Goal: Find specific page/section: Find specific page/section

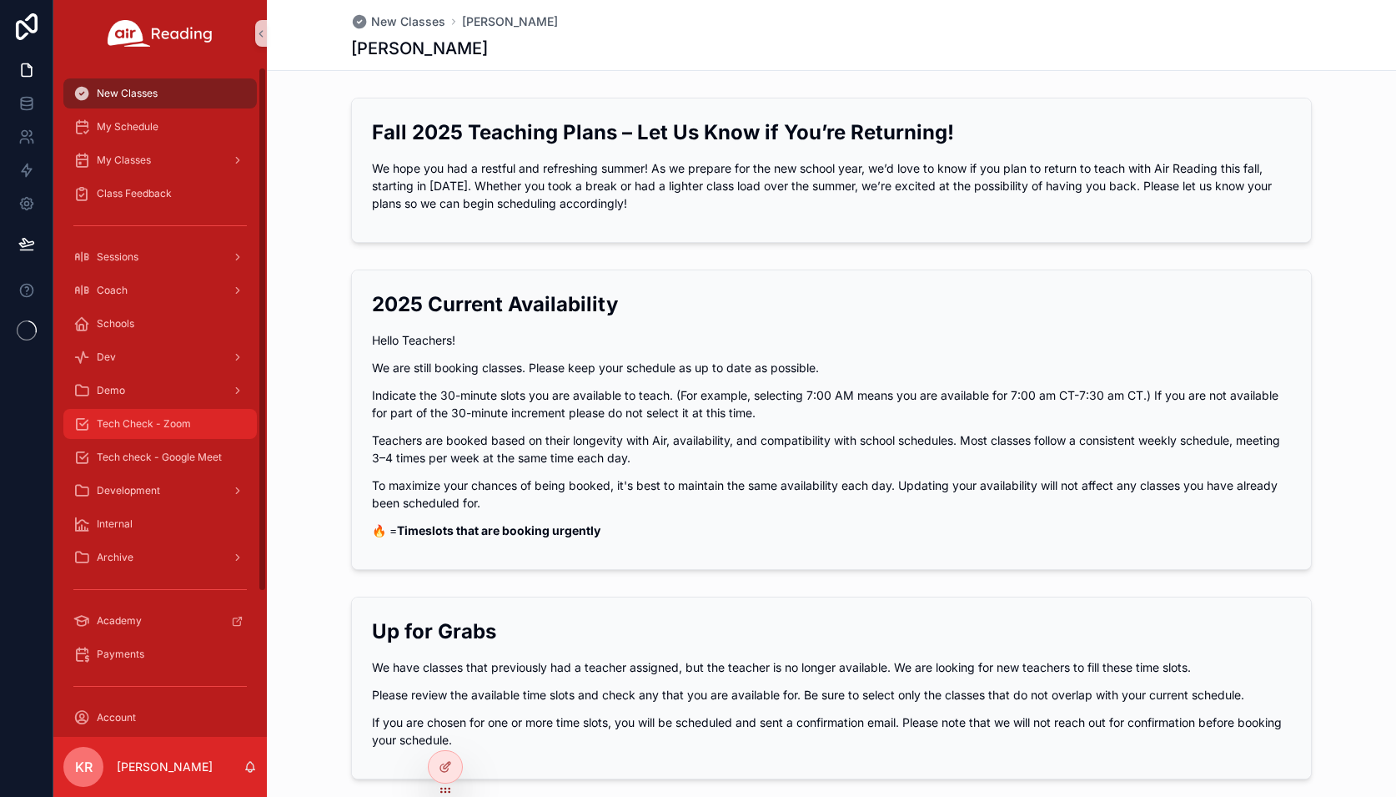
click at [174, 420] on span "Tech Check - Zoom" at bounding box center [144, 423] width 94 height 13
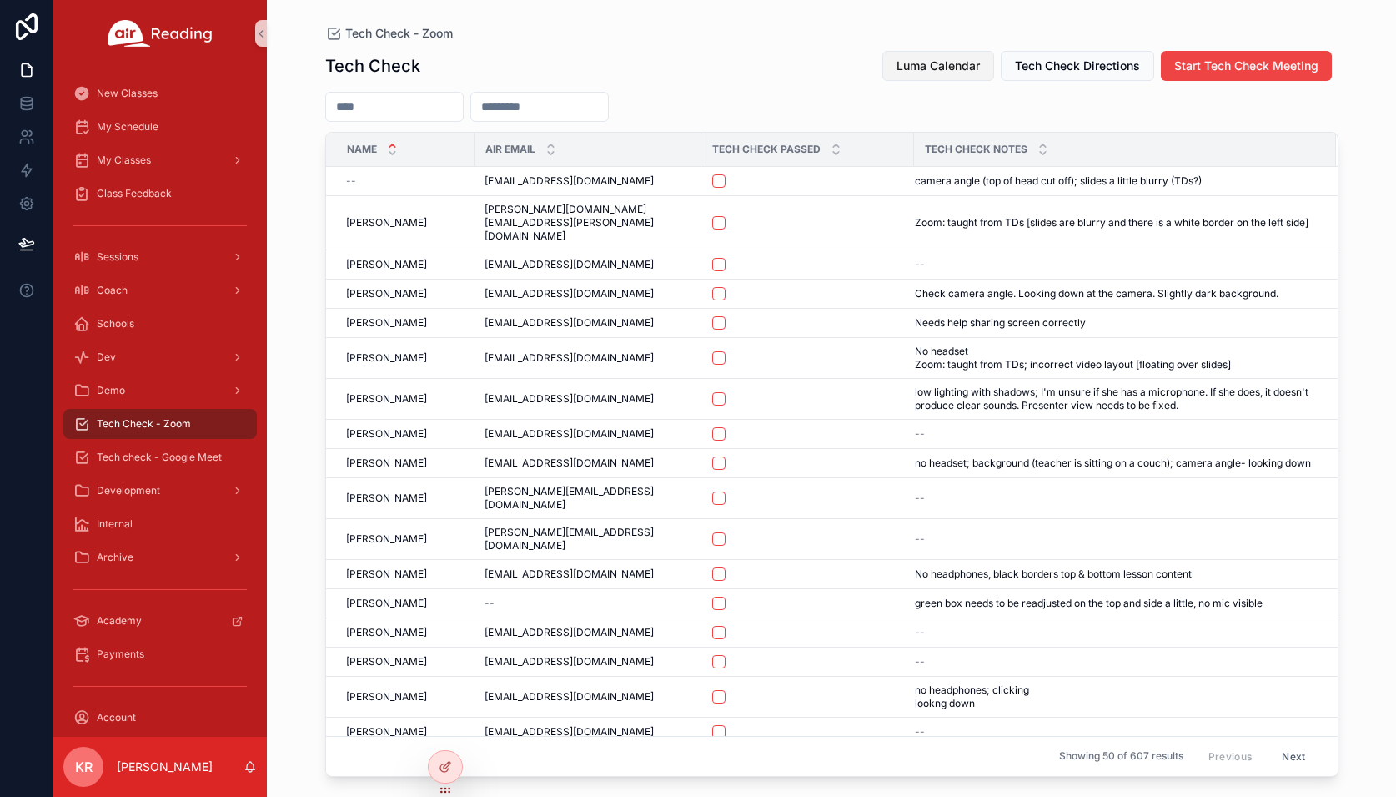
click at [952, 72] on span "Luma Calendar" at bounding box center [938, 66] width 83 height 17
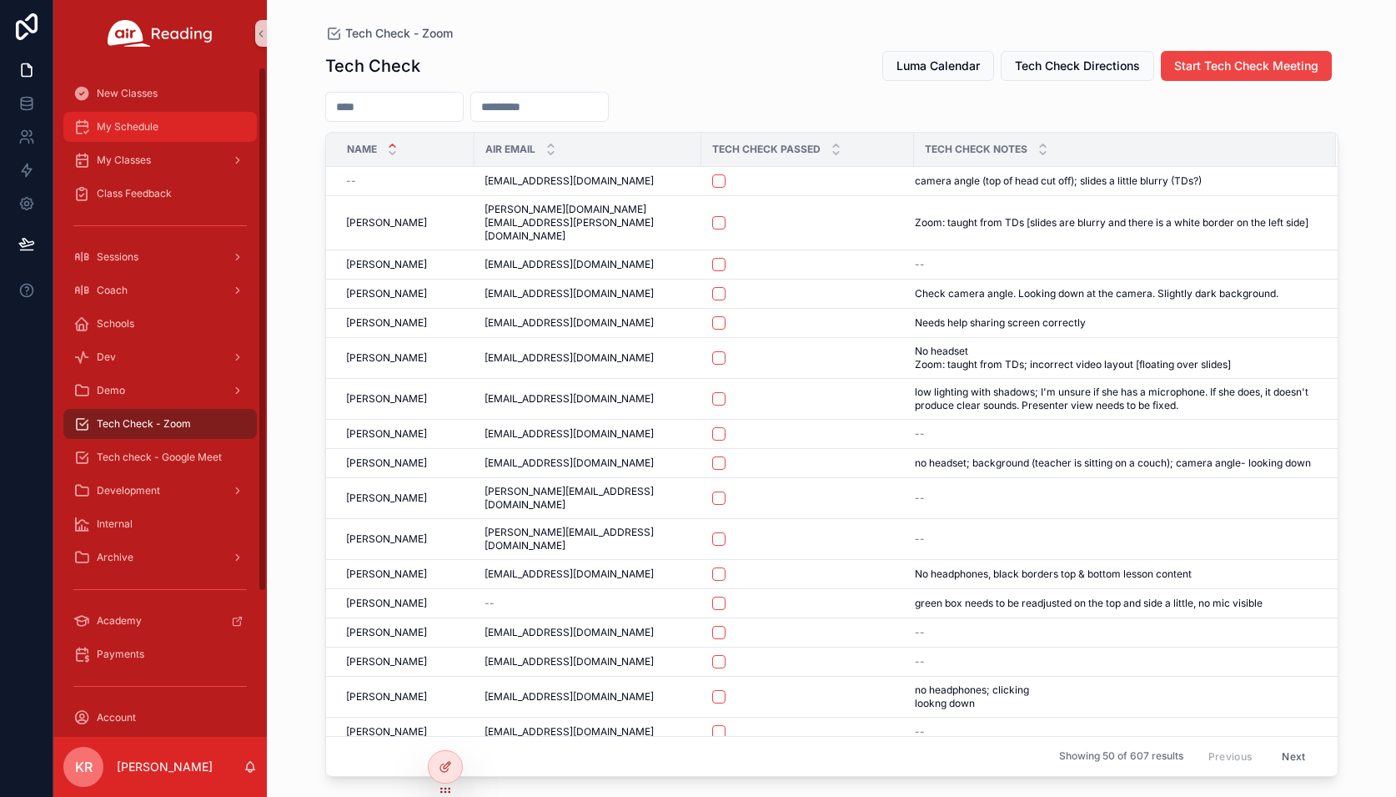
click at [179, 138] on div "My Schedule" at bounding box center [160, 126] width 174 height 27
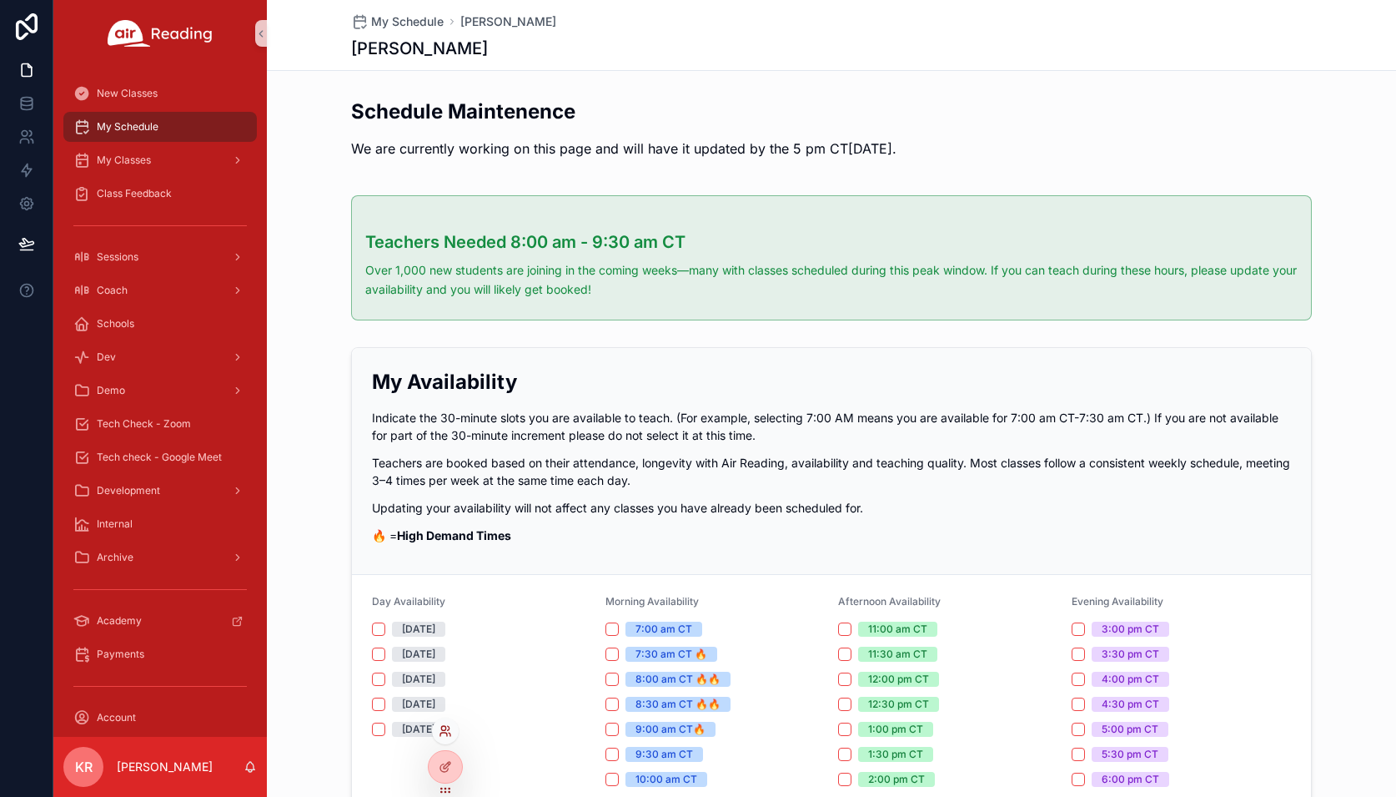
click at [450, 736] on icon at bounding box center [450, 733] width 2 height 3
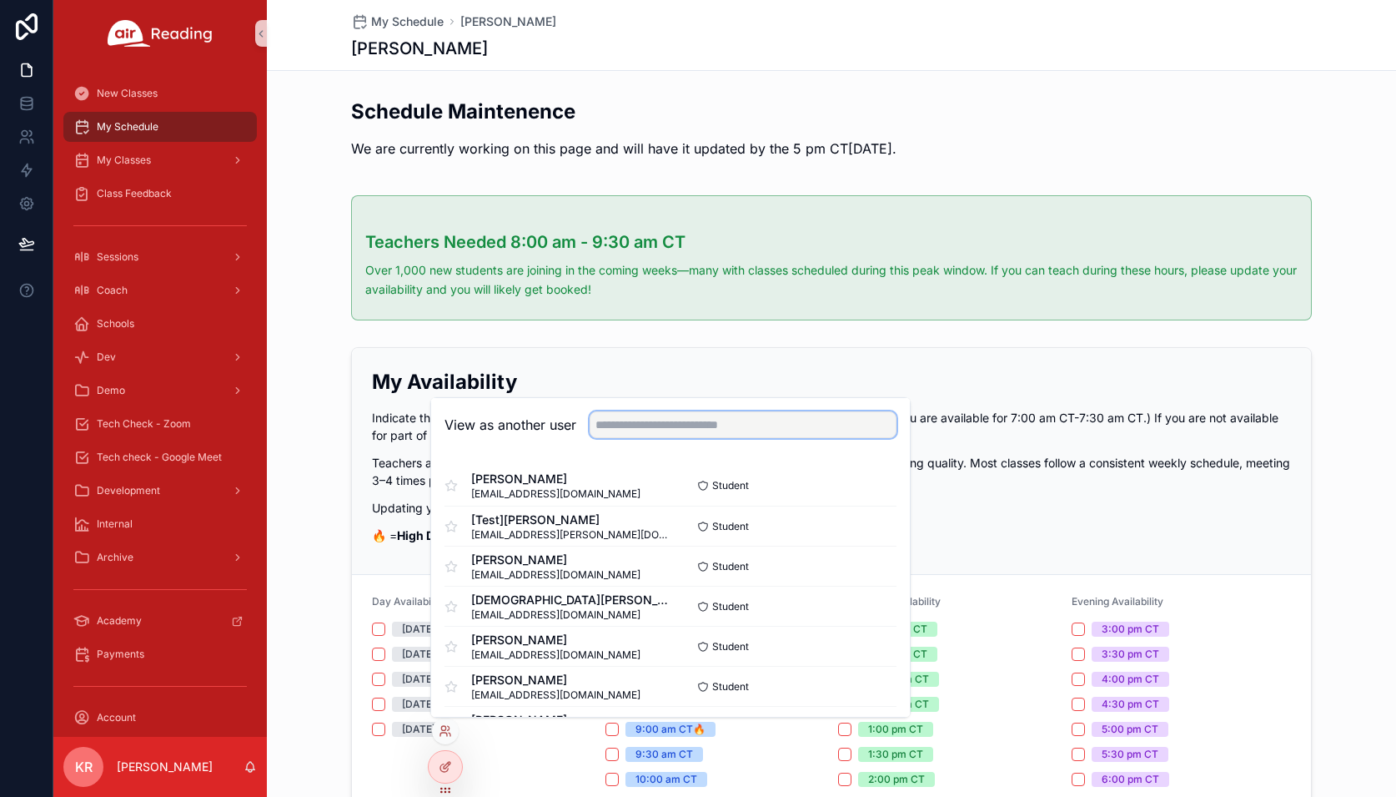
click at [656, 425] on input "text" at bounding box center [743, 424] width 307 height 27
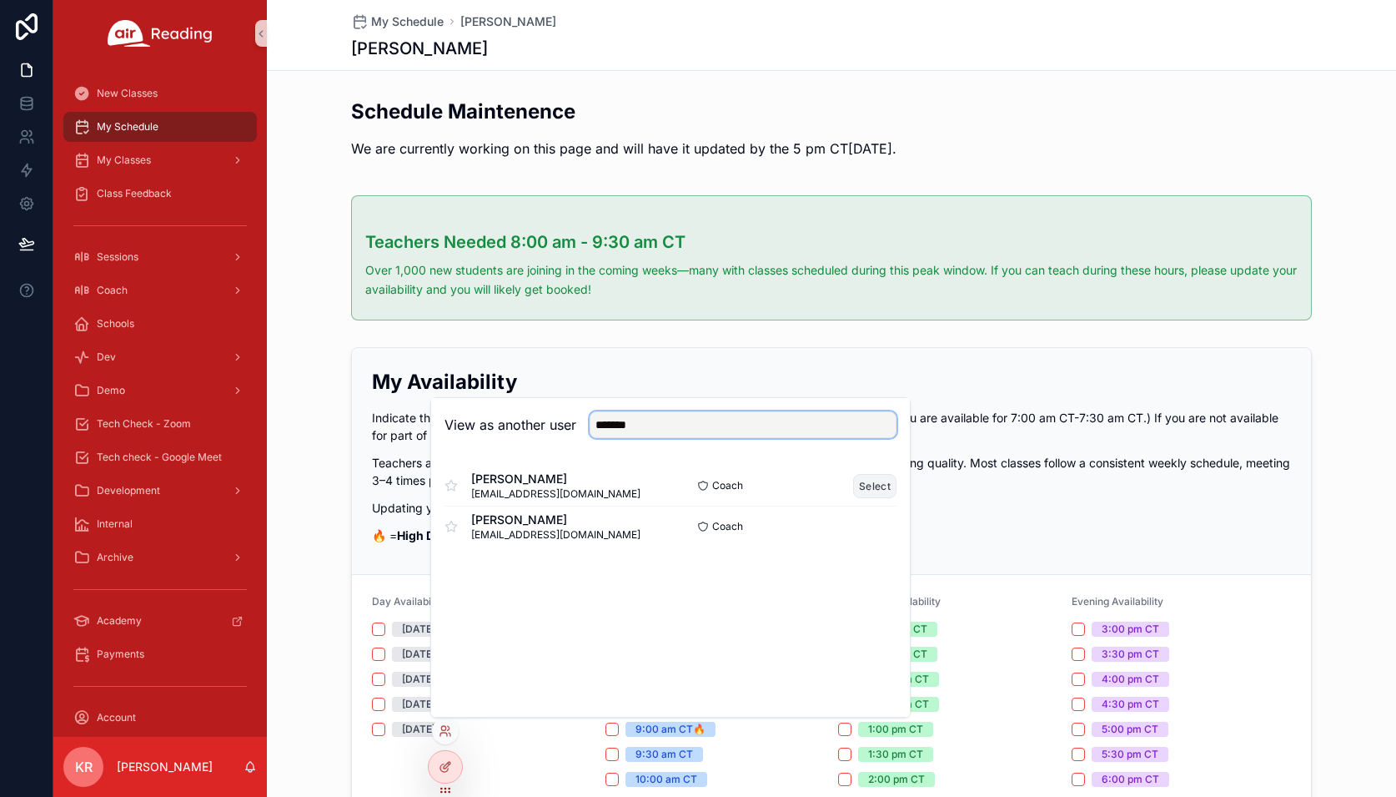
type input "*******"
click at [867, 483] on button "Select" at bounding box center [874, 486] width 43 height 24
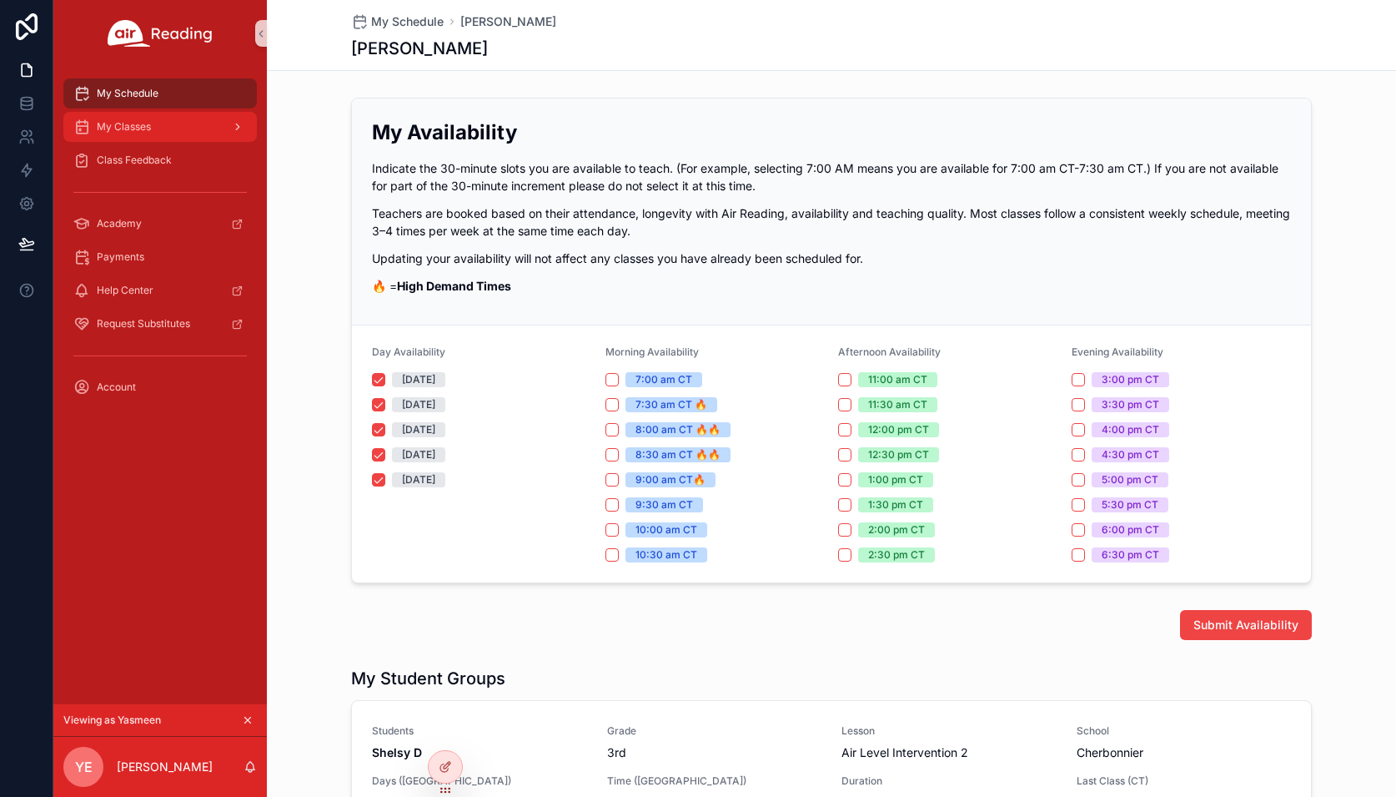
click at [143, 139] on div "My Classes" at bounding box center [160, 126] width 174 height 27
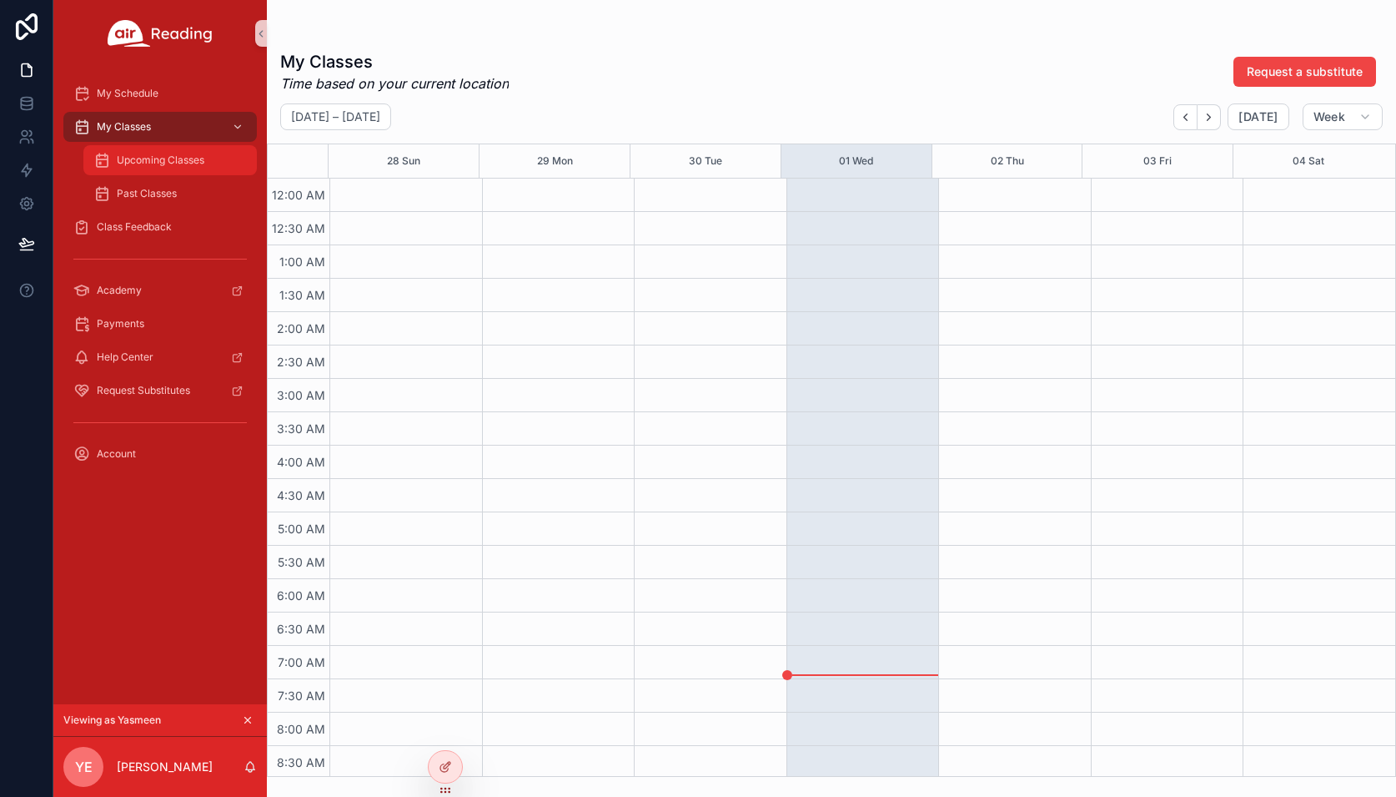
click at [147, 166] on span "Upcoming Classes" at bounding box center [161, 159] width 88 height 13
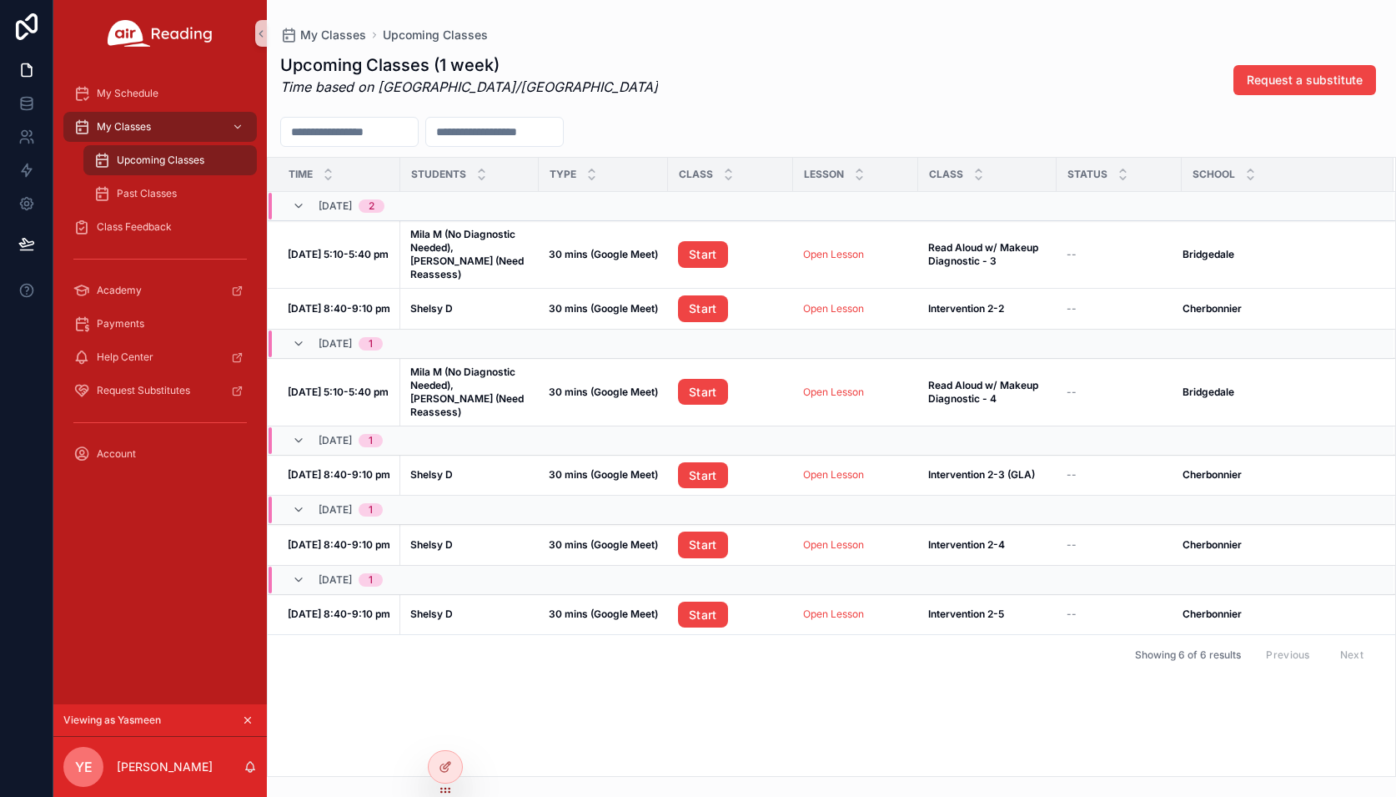
click at [250, 714] on icon "scrollable content" at bounding box center [248, 720] width 12 height 12
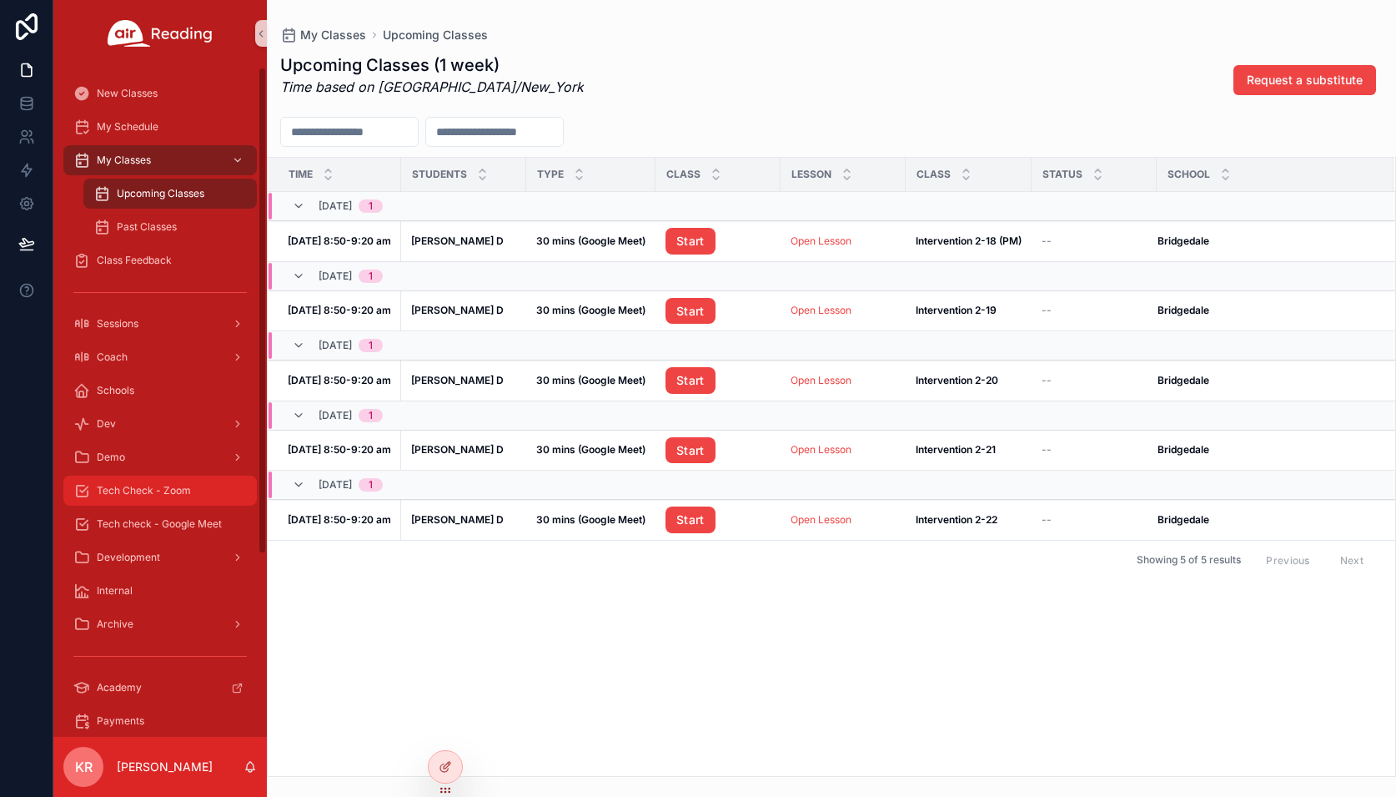
click at [171, 482] on div "Tech Check - Zoom" at bounding box center [160, 490] width 174 height 27
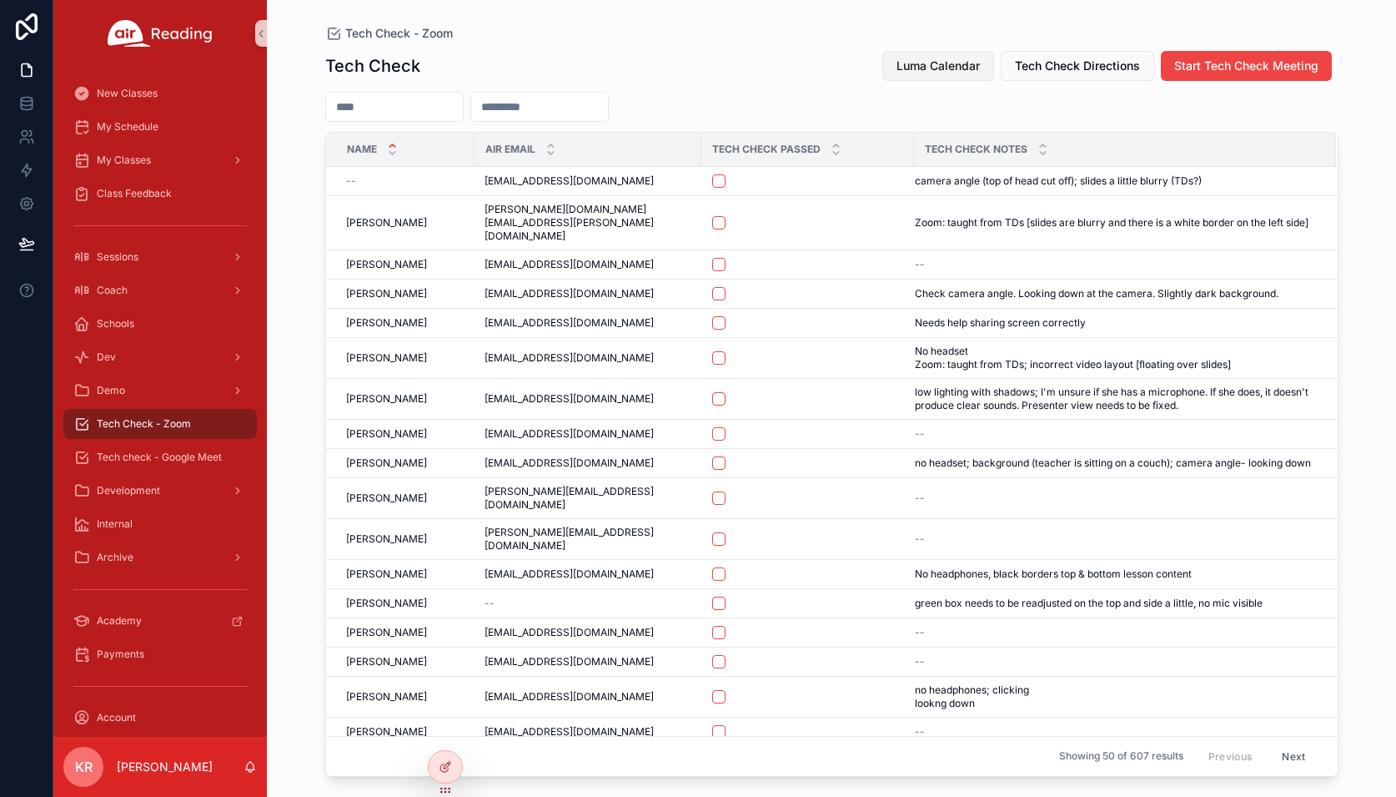
click at [908, 66] on span "Luma Calendar" at bounding box center [938, 66] width 83 height 17
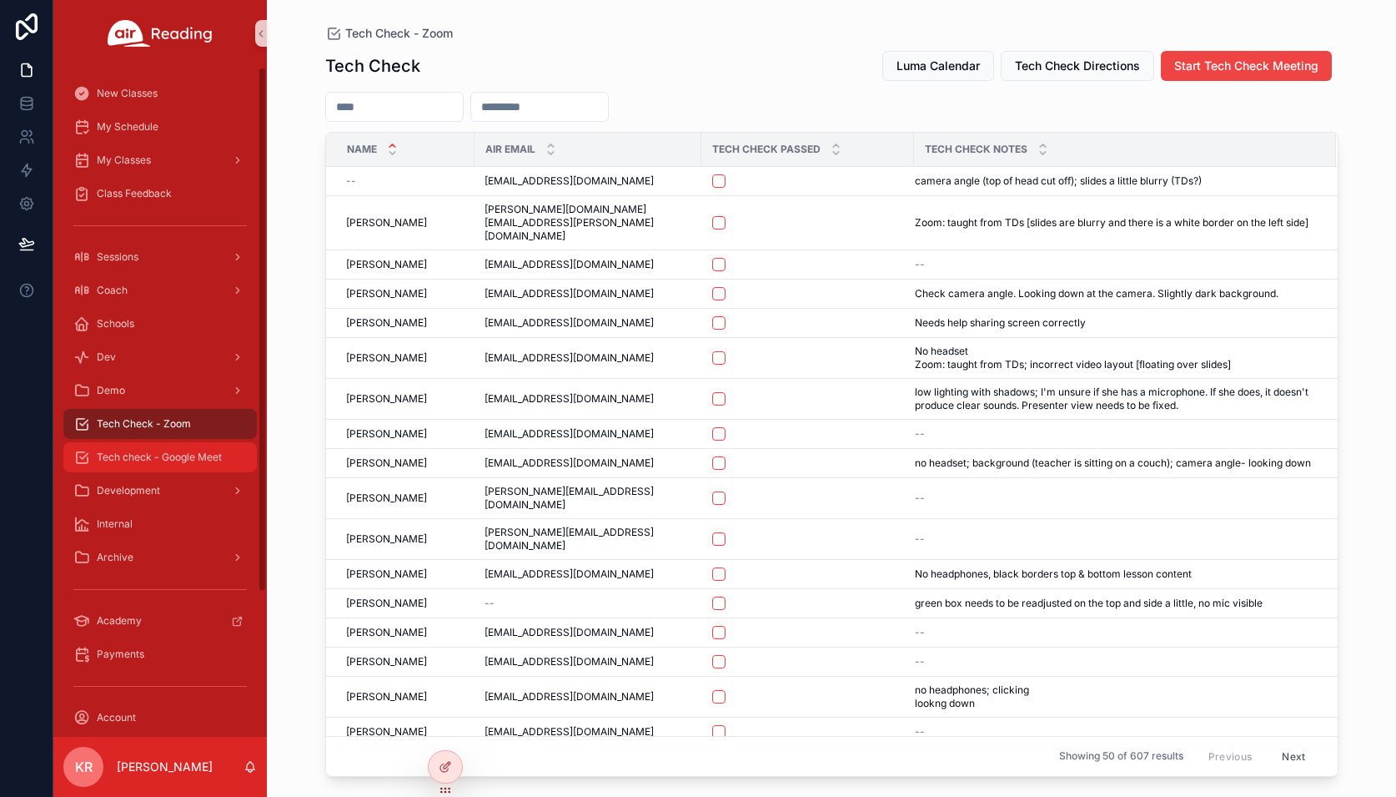
click at [185, 450] on span "Tech check - Google Meet" at bounding box center [159, 456] width 125 height 13
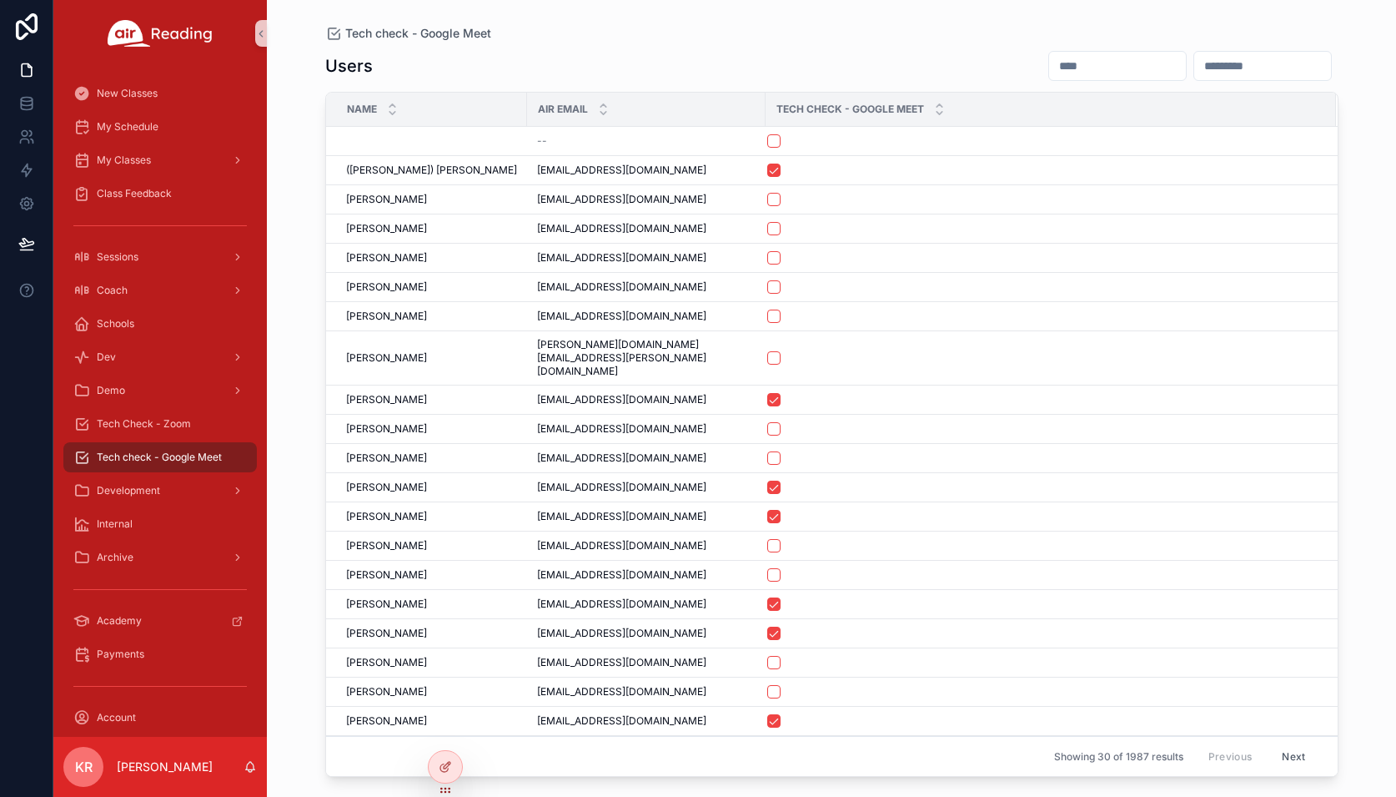
click at [1049, 60] on input "scrollable content" at bounding box center [1117, 65] width 137 height 23
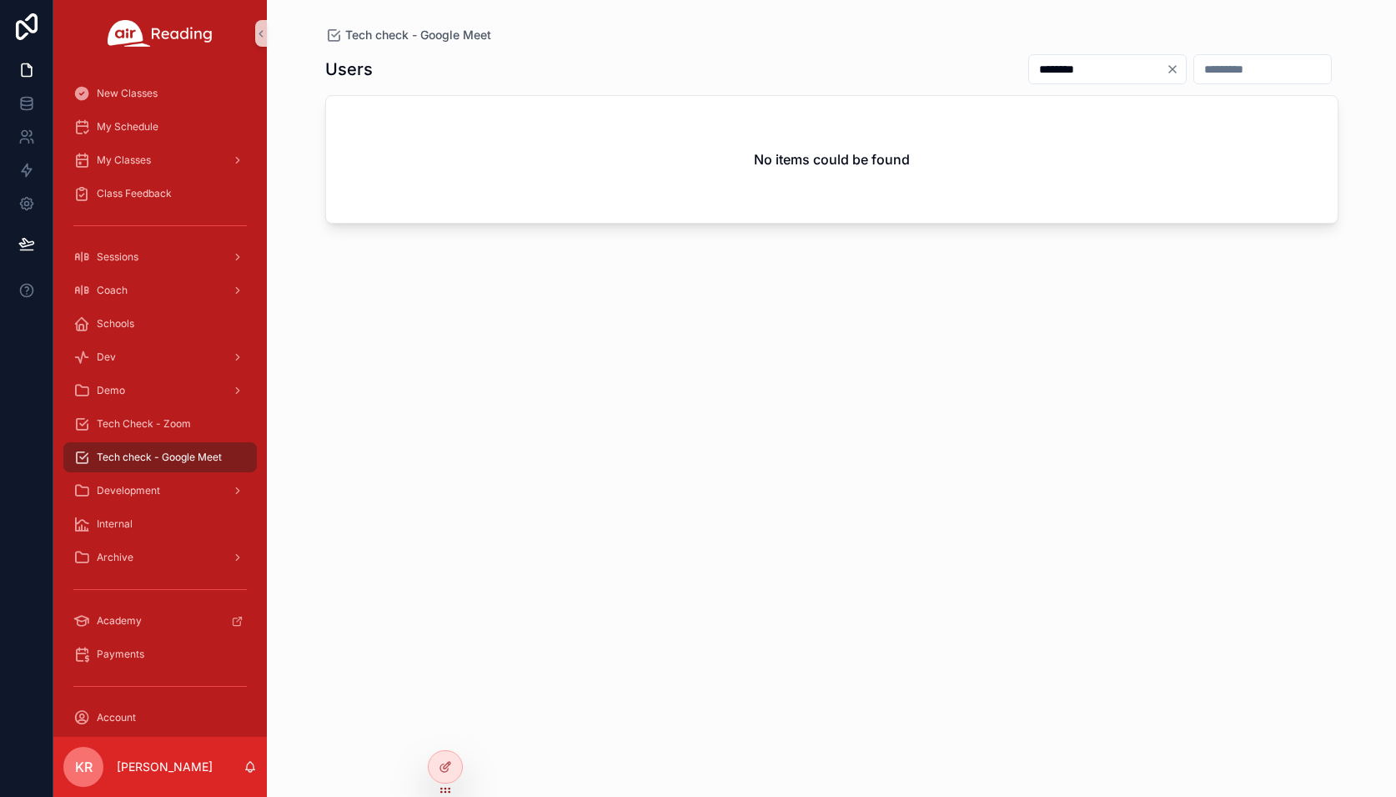
type input "********"
click at [1166, 64] on icon "Clear" at bounding box center [1172, 69] width 13 height 13
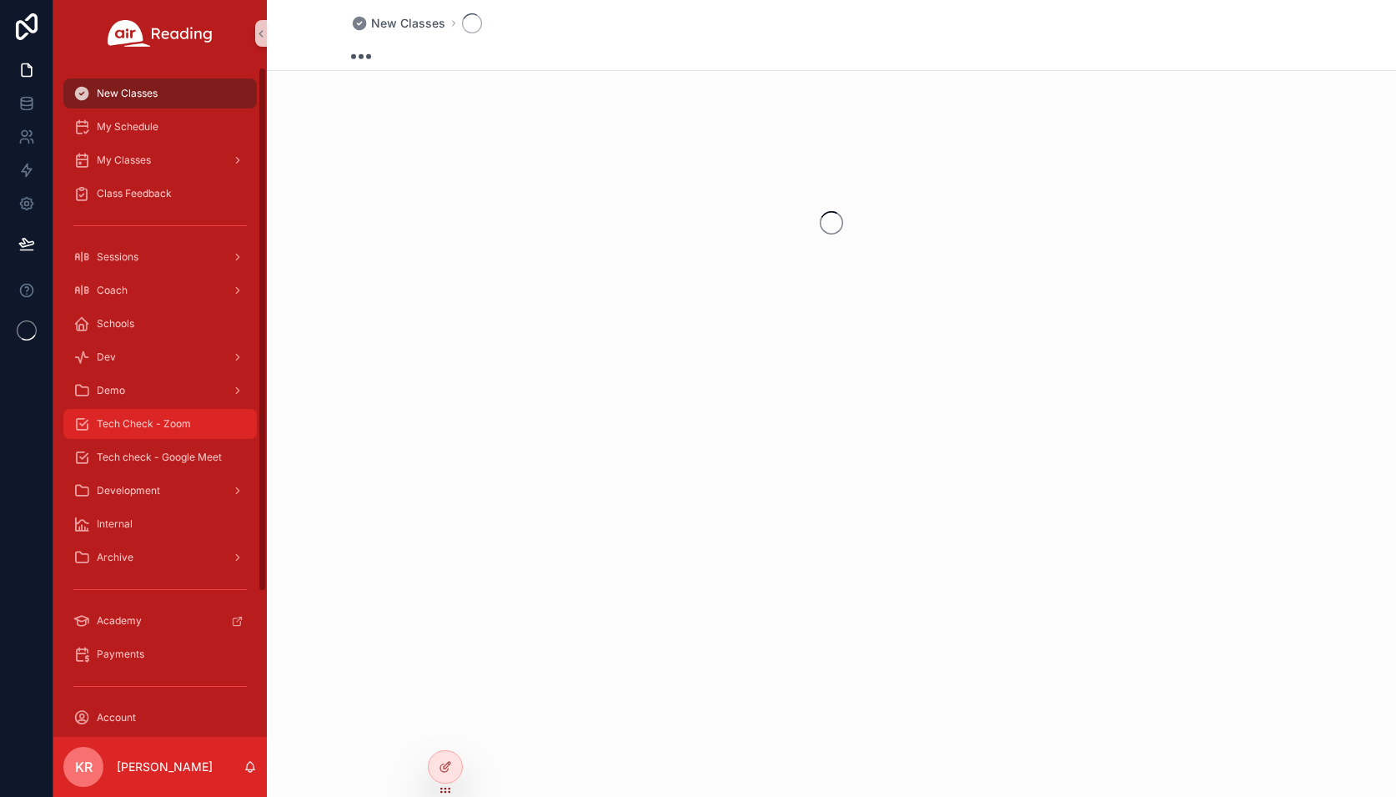
click at [146, 438] on link "Tech Check - Zoom" at bounding box center [160, 424] width 194 height 30
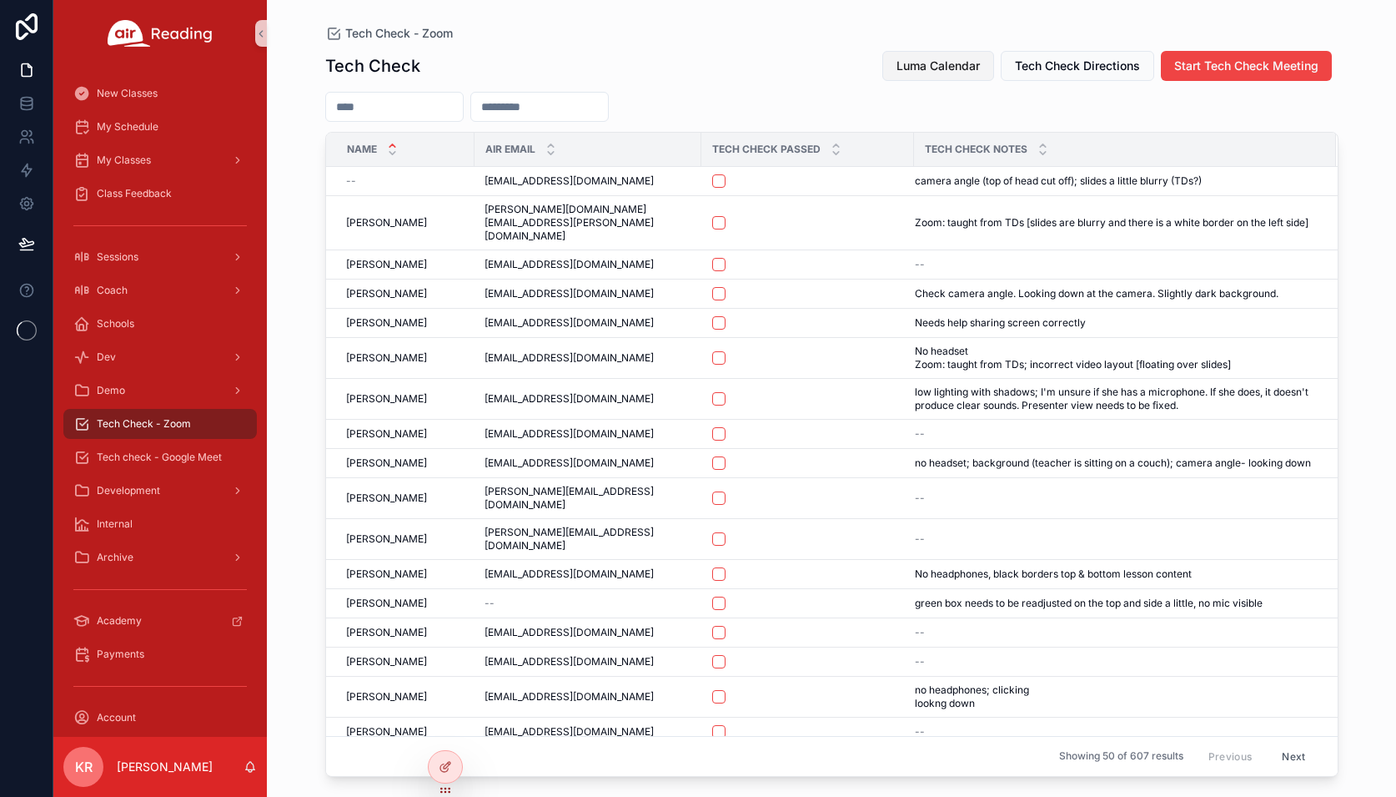
click at [913, 63] on span "Luma Calendar" at bounding box center [938, 66] width 83 height 17
